Goal: Information Seeking & Learning: Learn about a topic

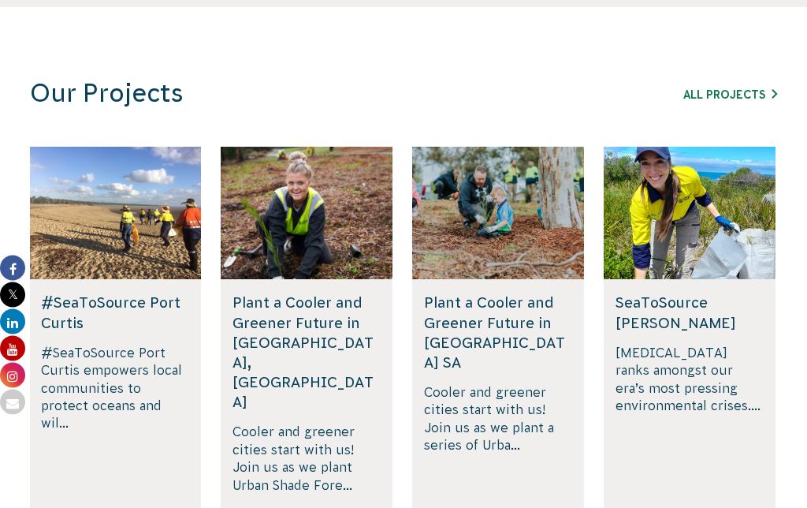
scroll to position [1030, 0]
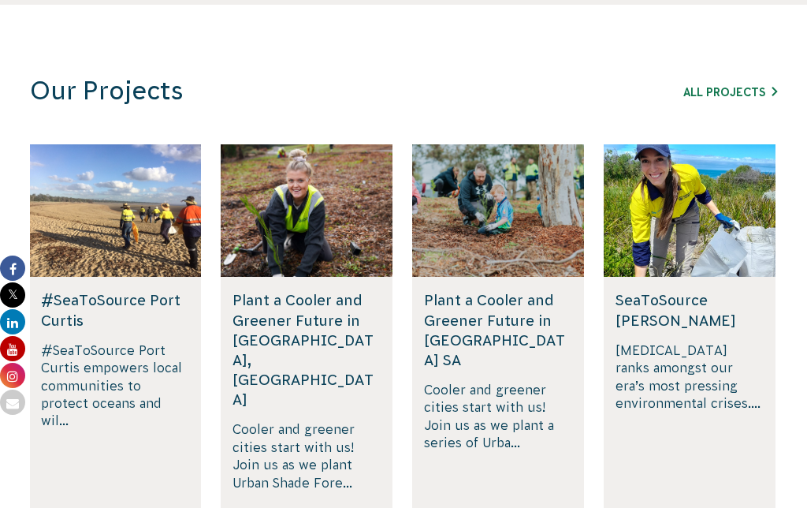
click at [101, 409] on p "#SeaToSource Port Curtis empowers local communities to protect oceans and wil..." at bounding box center [115, 416] width 148 height 150
click at [103, 507] on link "Read More" at bounding box center [79, 517] width 77 height 13
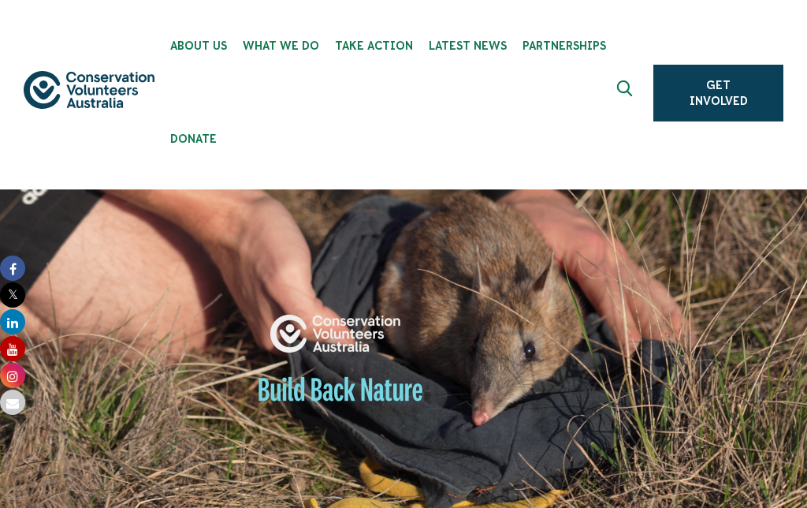
click at [110, 104] on img at bounding box center [89, 90] width 131 height 38
click at [112, 98] on img at bounding box center [89, 90] width 131 height 38
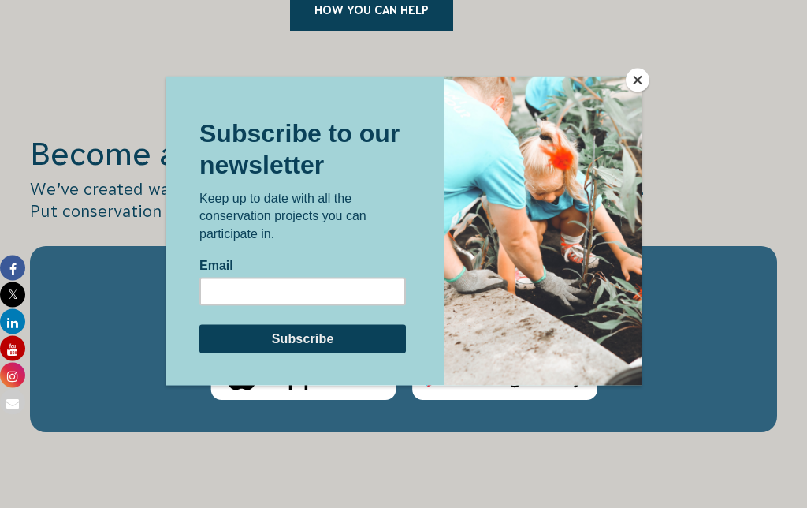
click at [636, 91] on button "Close" at bounding box center [638, 81] width 24 height 24
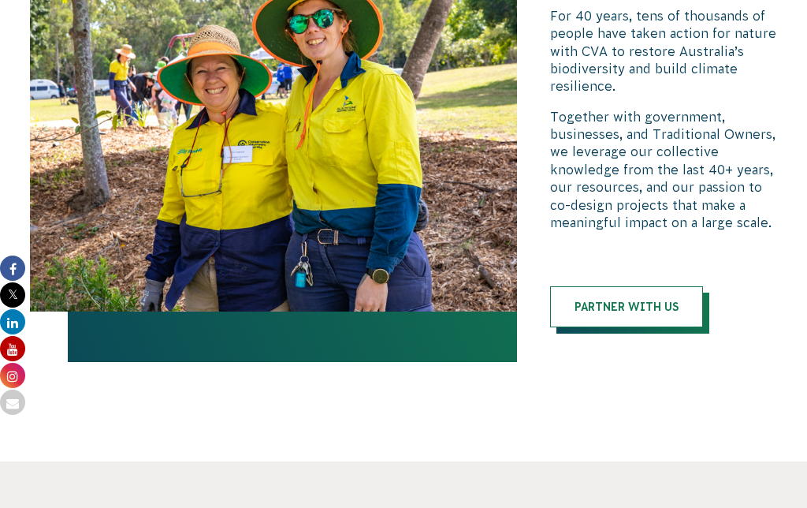
scroll to position [3753, 0]
